Goal: Ask a question

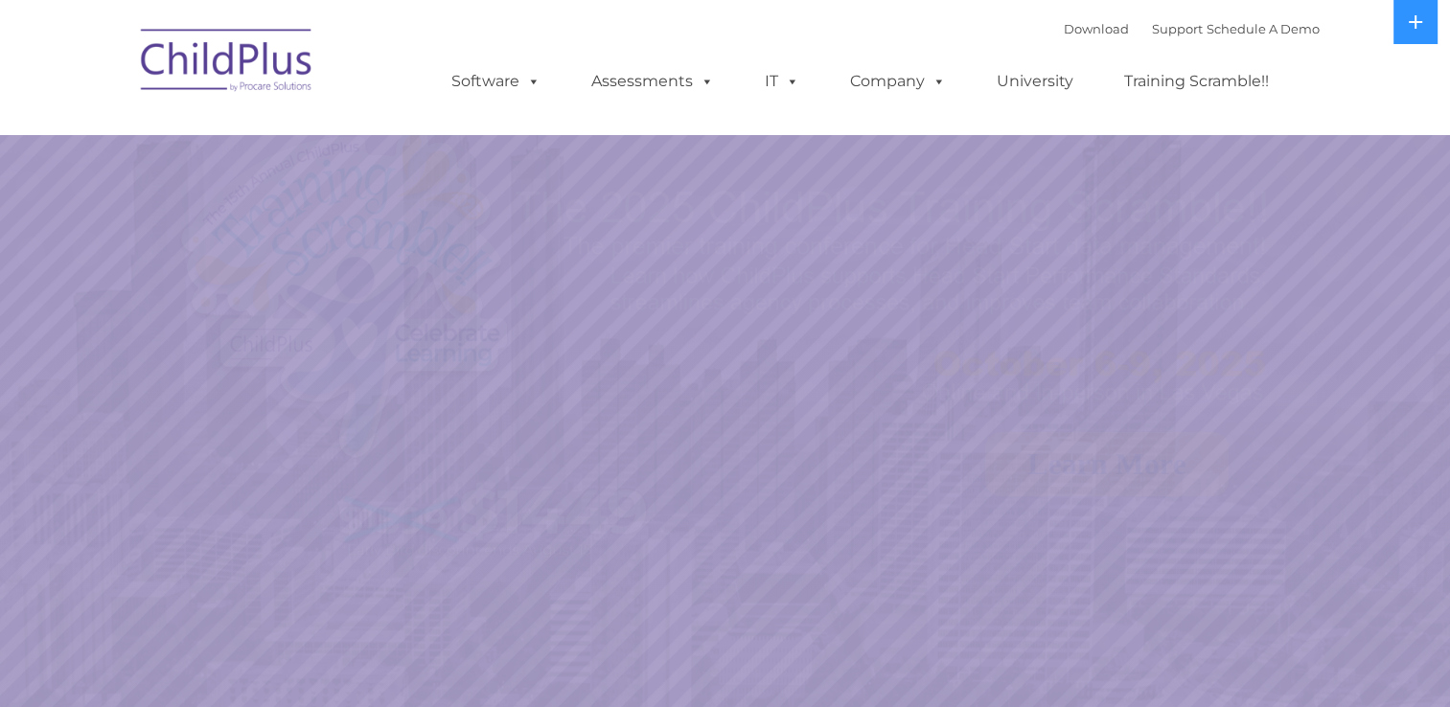
select select "MEDIUM"
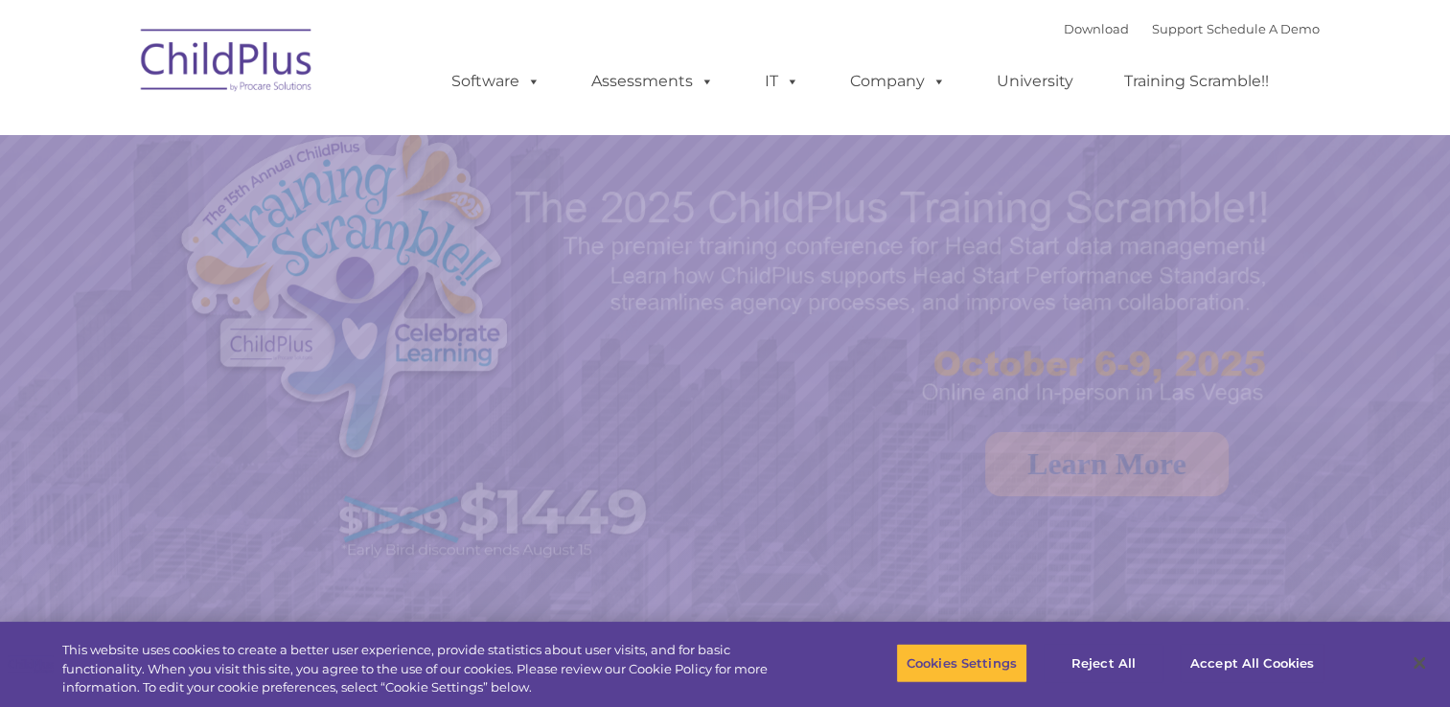
select select "MEDIUM"
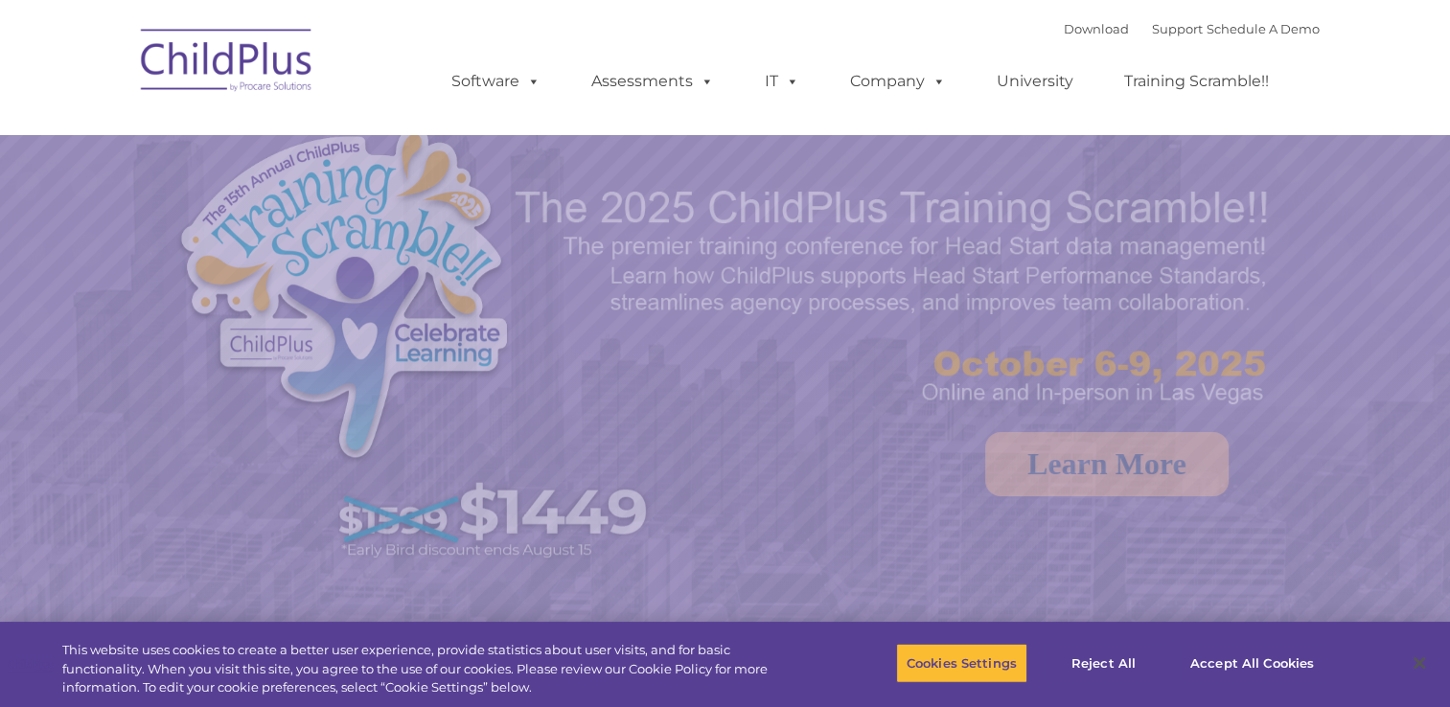
select select "MEDIUM"
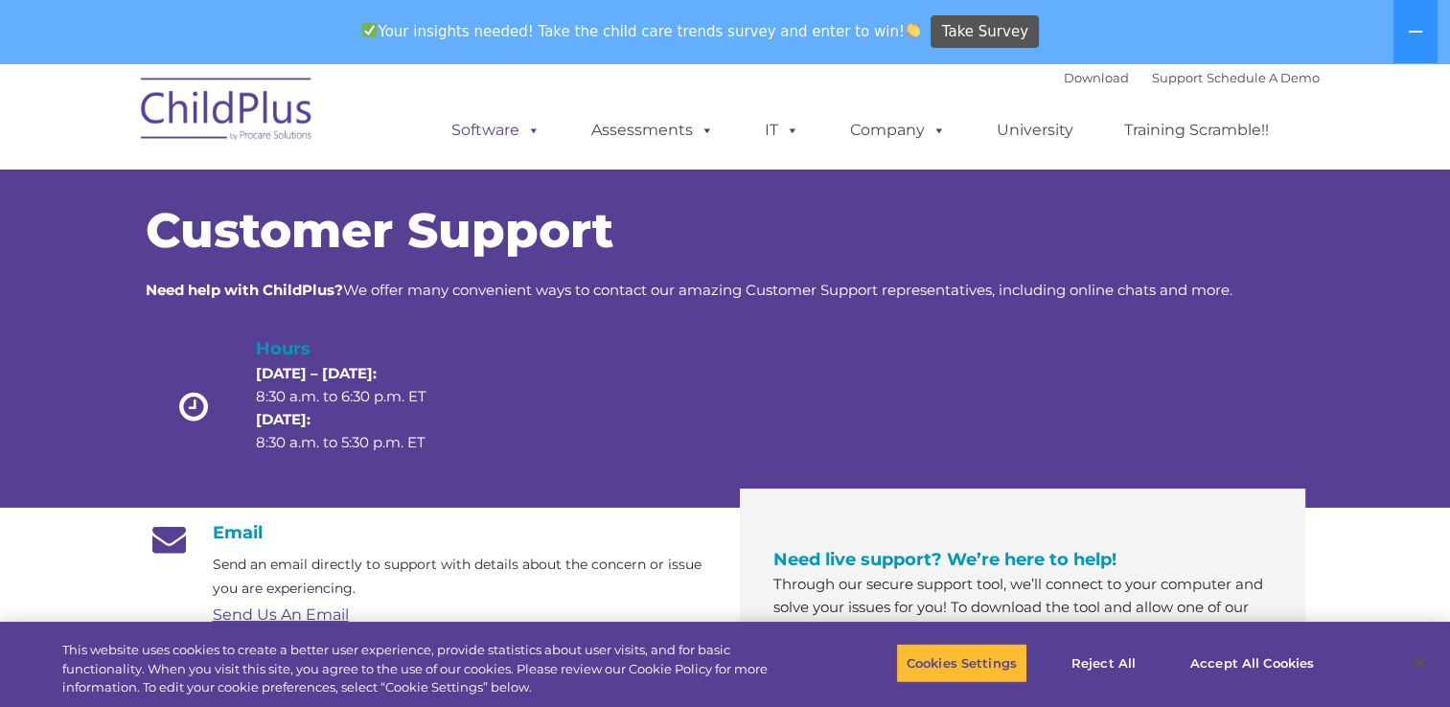
click at [511, 146] on link "Software" at bounding box center [495, 130] width 127 height 38
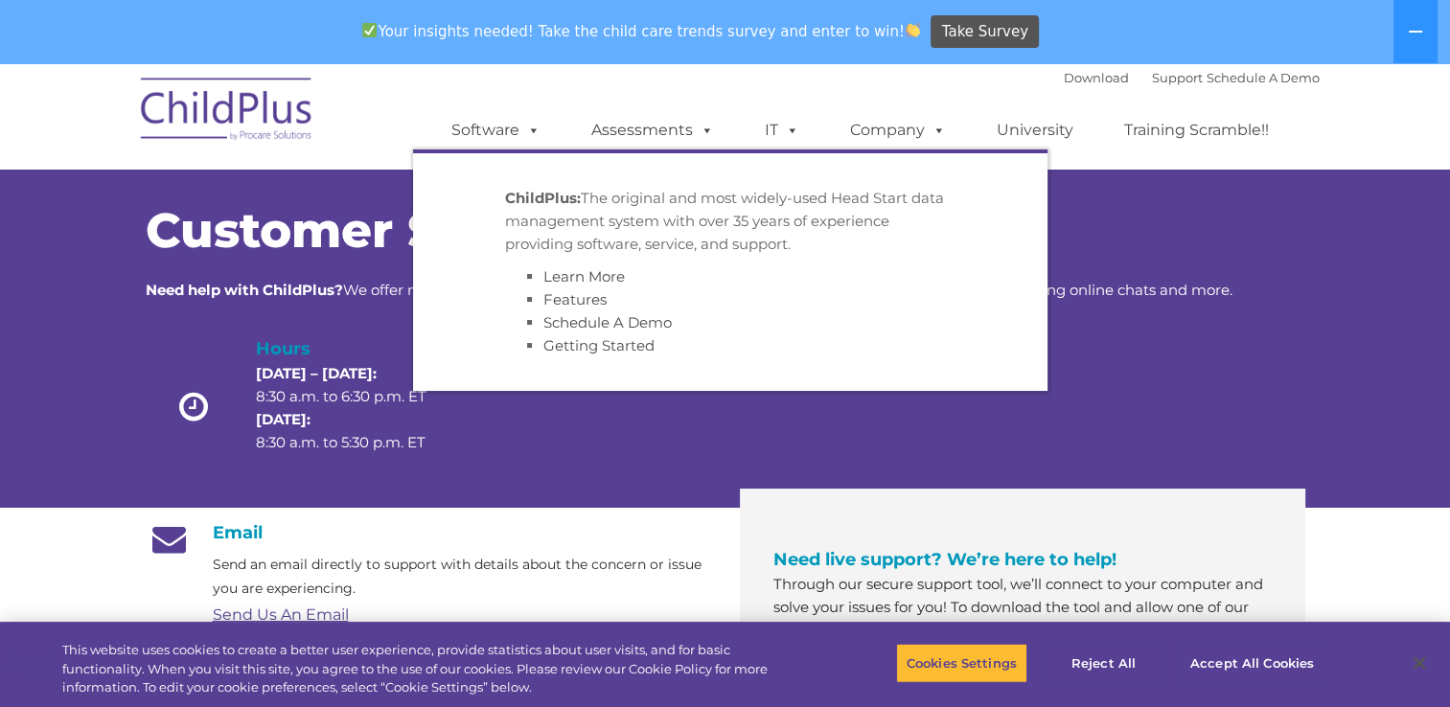
click at [1342, 286] on div "Customer Support Need help with ChildPlus? We offer many convenient ways to con…" at bounding box center [725, 318] width 1450 height 377
